Goal: Task Accomplishment & Management: Check status

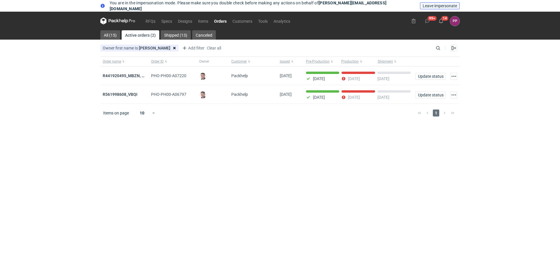
click at [455, 6] on span "Leave impersonate" at bounding box center [439, 6] width 34 height 4
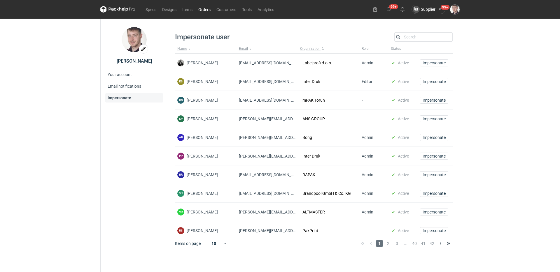
click at [207, 12] on link "Orders" at bounding box center [204, 9] width 18 height 7
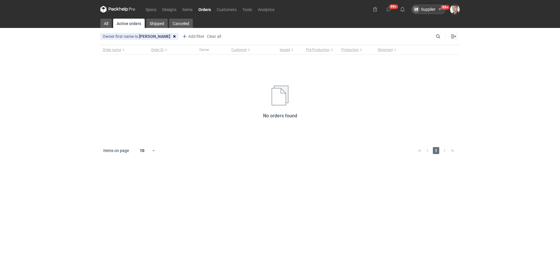
click at [424, 8] on div "Supplier" at bounding box center [423, 9] width 23 height 7
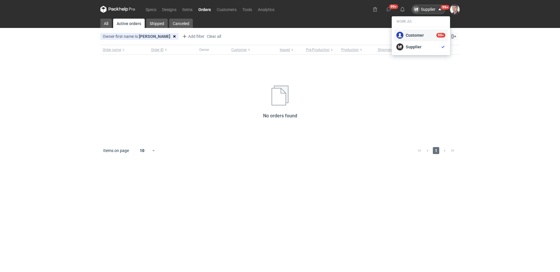
click at [417, 34] on div "Customer 99+" at bounding box center [420, 35] width 49 height 7
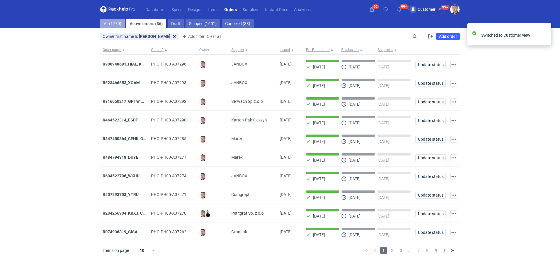
click at [113, 23] on link "All (1770)" at bounding box center [112, 23] width 24 height 9
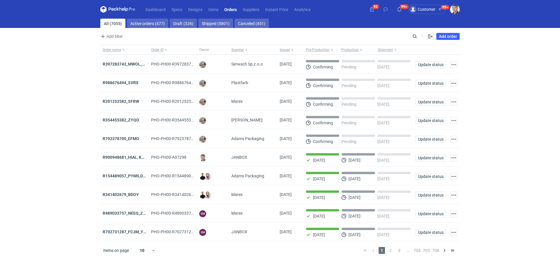
click at [410, 34] on div "Add filter Owner first name Owner last name Issued Supplier" at bounding box center [255, 36] width 310 height 7
click at [412, 35] on input "Search" at bounding box center [389, 36] width 58 height 7
paste input "R452468941"
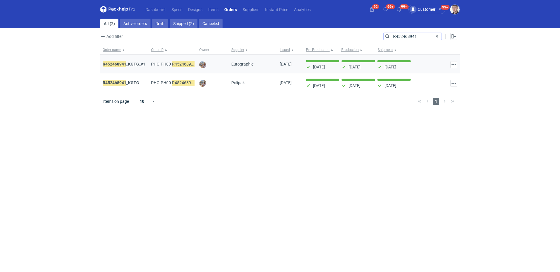
type input "R452468941"
click at [132, 64] on strong "R452468941 _KGTG_v1" at bounding box center [124, 64] width 43 height 6
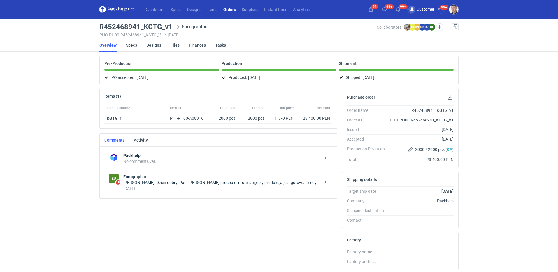
click at [207, 183] on div "[PERSON_NAME]: Dzień dobry. Pani [PERSON_NAME] prośba o informację czy produkcj…" at bounding box center [221, 183] width 197 height 6
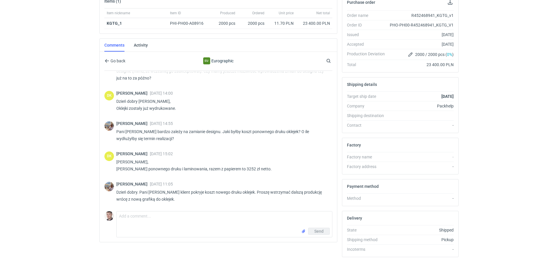
scroll to position [211, 0]
